Goal: Task Accomplishment & Management: Use online tool/utility

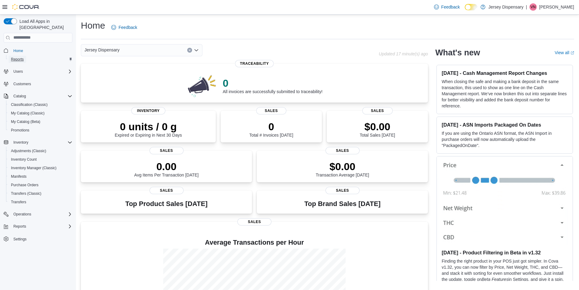
click at [15, 57] on span "Reports" at bounding box center [17, 59] width 13 height 5
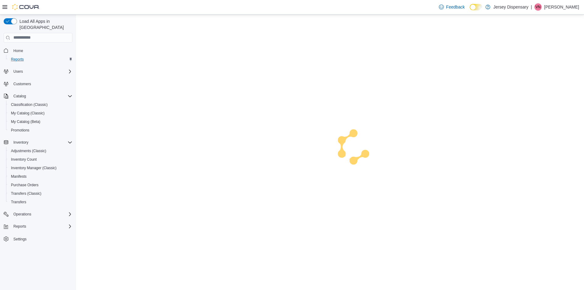
click at [15, 57] on span "Reports" at bounding box center [17, 59] width 13 height 5
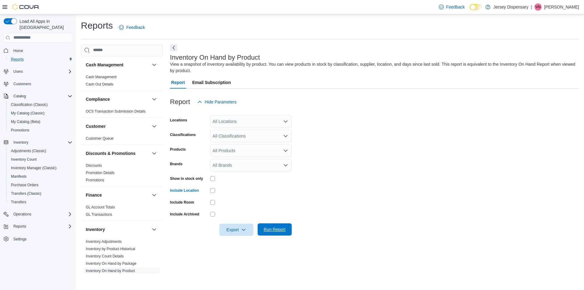
click at [274, 235] on span "Run Report" at bounding box center [274, 229] width 27 height 12
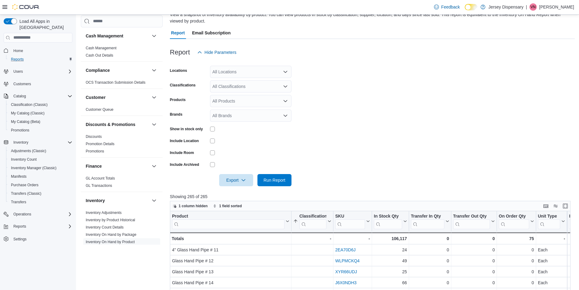
scroll to position [61, 0]
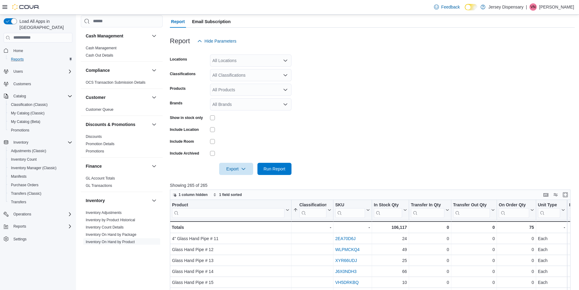
click at [241, 176] on div at bounding box center [372, 178] width 405 height 7
click at [244, 173] on span "Export" at bounding box center [236, 168] width 27 height 12
click at [253, 183] on button "Export to Excel" at bounding box center [237, 181] width 35 height 12
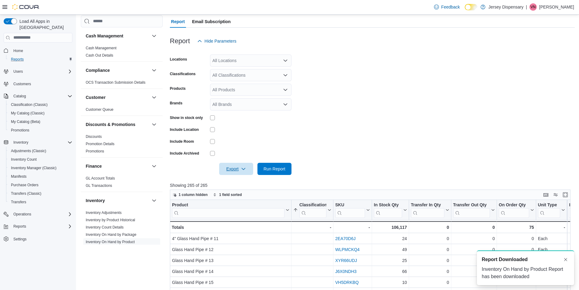
scroll to position [0, 0]
